Goal: Check status: Check status

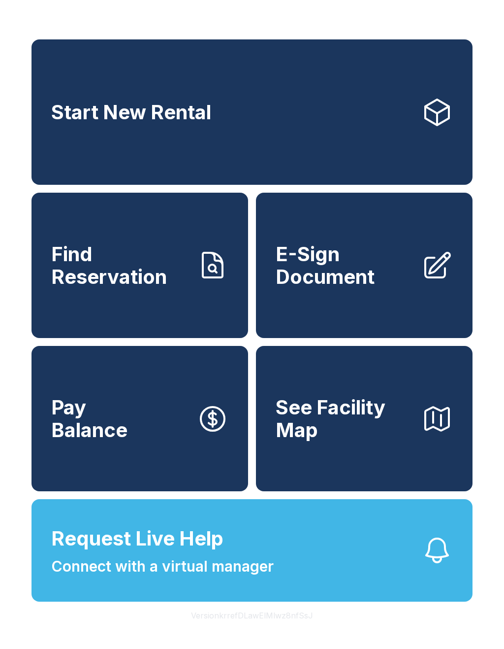
click at [159, 279] on span "Find Reservation" at bounding box center [120, 265] width 138 height 45
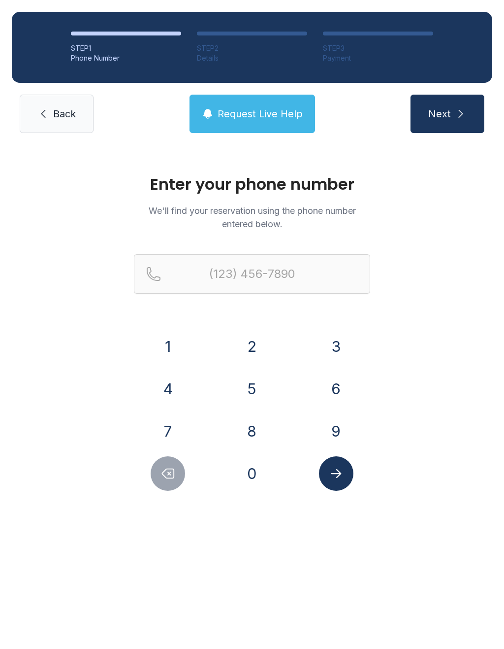
click at [329, 395] on button "6" at bounding box center [336, 388] width 34 height 34
click at [174, 398] on button "4" at bounding box center [168, 388] width 34 height 34
click at [334, 391] on button "6" at bounding box center [336, 388] width 34 height 34
click at [334, 390] on button "6" at bounding box center [336, 388] width 34 height 34
click at [334, 391] on button "6" at bounding box center [336, 388] width 34 height 34
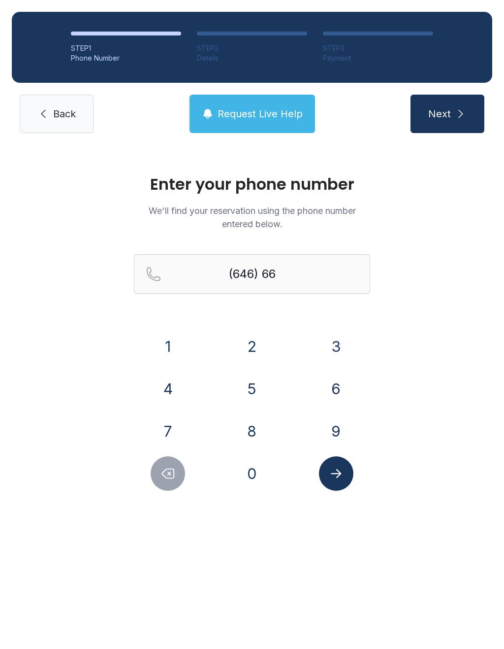
click at [333, 425] on button "9" at bounding box center [336, 431] width 34 height 34
click at [329, 343] on button "3" at bounding box center [336, 346] width 34 height 34
click at [158, 391] on button "4" at bounding box center [168, 388] width 34 height 34
click at [242, 476] on button "0" at bounding box center [252, 473] width 34 height 34
click at [164, 386] on button "4" at bounding box center [168, 388] width 34 height 34
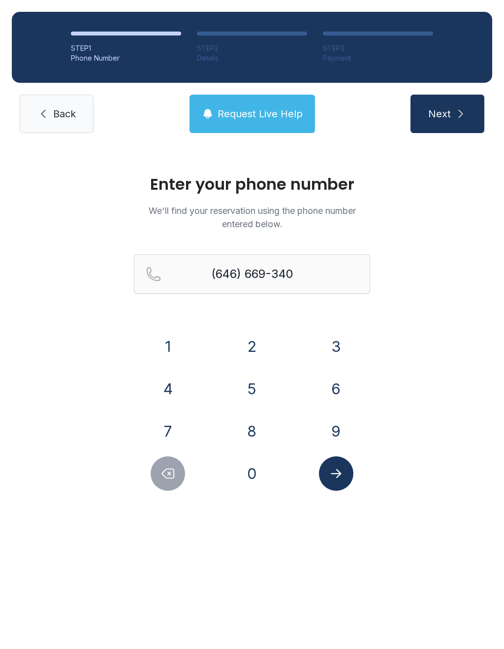
type input "[PHONE_NUMBER]"
click at [335, 483] on button "Submit lookup form" at bounding box center [336, 473] width 34 height 34
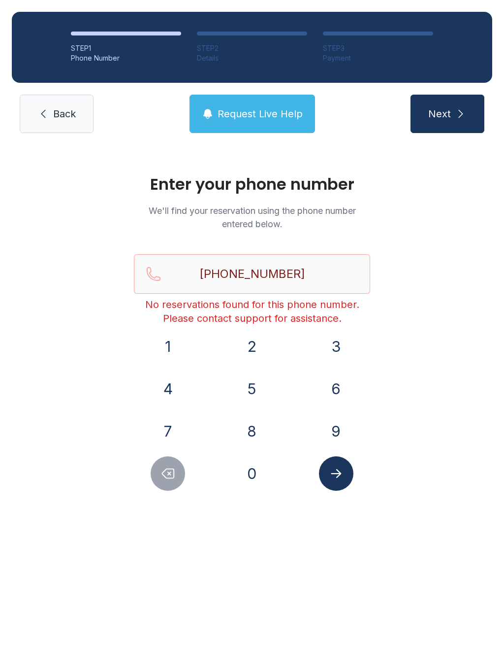
click at [45, 110] on icon at bounding box center [43, 114] width 12 height 12
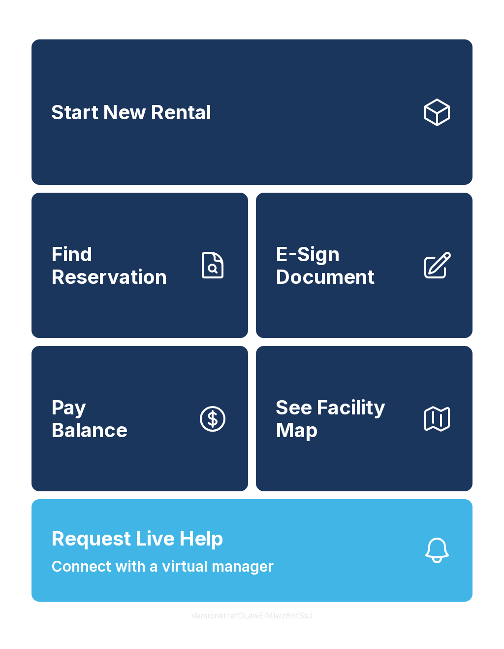
click at [244, 555] on span "Request Live Help Connect with a virtual manager" at bounding box center [162, 551] width 223 height 54
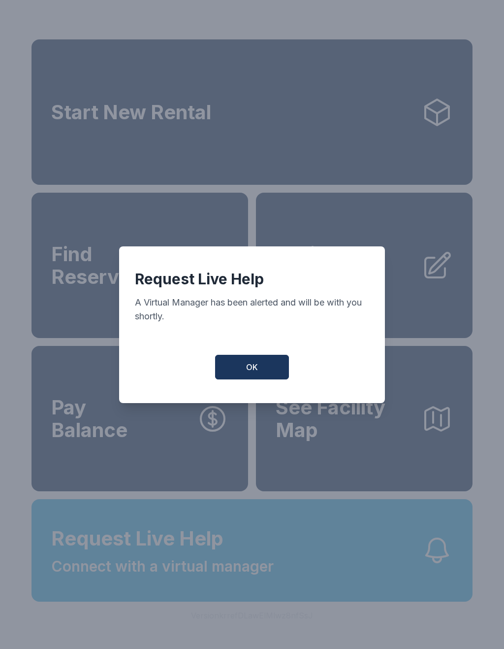
click at [246, 371] on span "OK" at bounding box center [252, 367] width 12 height 12
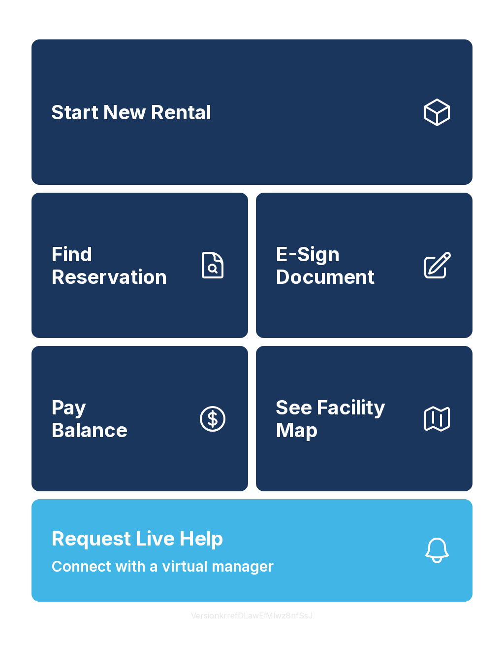
click at [269, 552] on span "Request Live Help Connect with a virtual manager" at bounding box center [162, 551] width 223 height 54
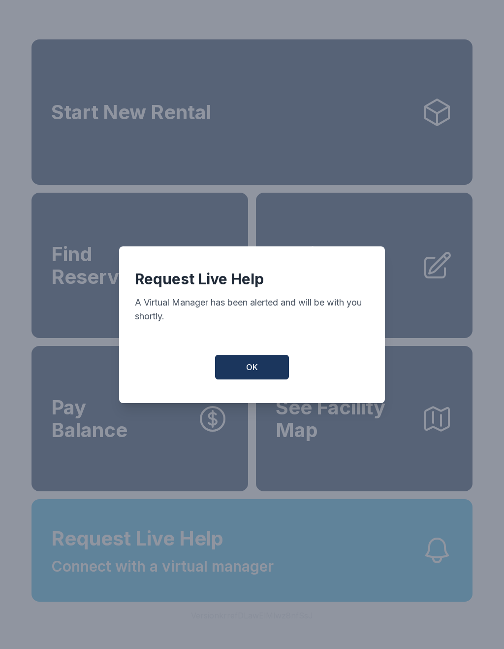
click at [268, 372] on button "OK" at bounding box center [252, 367] width 74 height 25
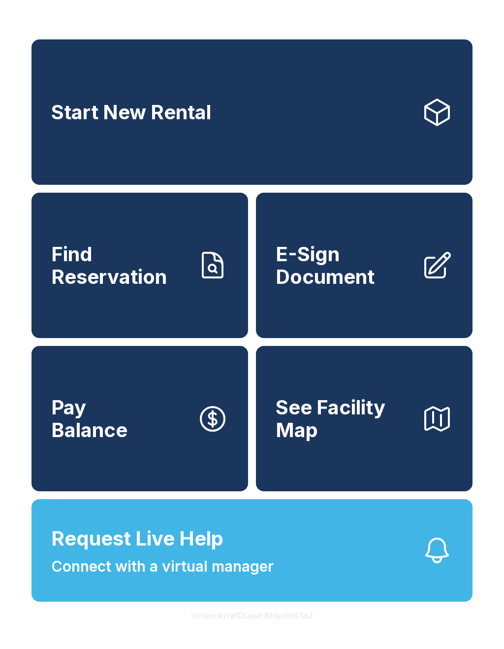
click at [292, 567] on button "Request Live Help Connect with a virtual manager" at bounding box center [252, 550] width 441 height 102
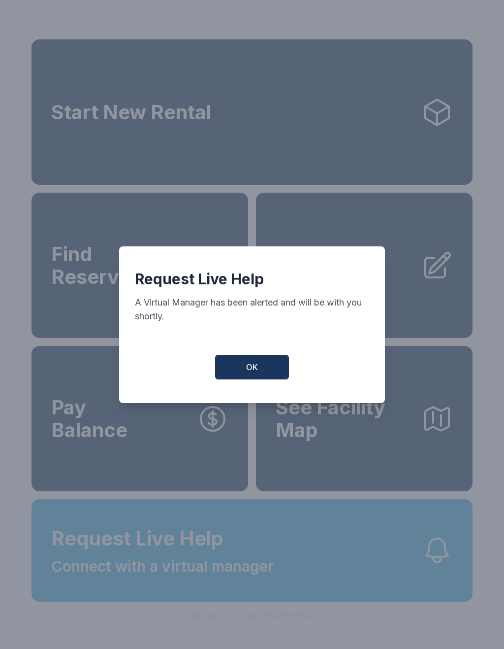
click at [242, 373] on button "OK" at bounding box center [252, 367] width 74 height 25
